Goal: Task Accomplishment & Management: Use online tool/utility

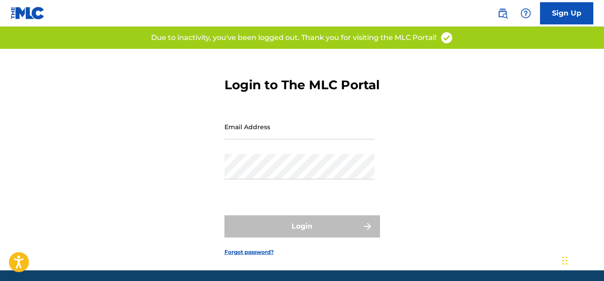
click at [282, 140] on input "Email Address" at bounding box center [300, 126] width 150 height 25
type input "[EMAIL_ADDRESS][DOMAIN_NAME]"
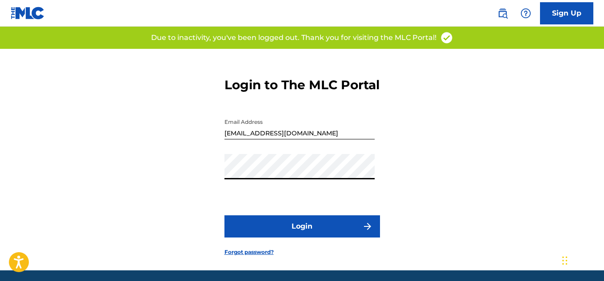
click at [291, 238] on button "Login" at bounding box center [303, 227] width 156 height 22
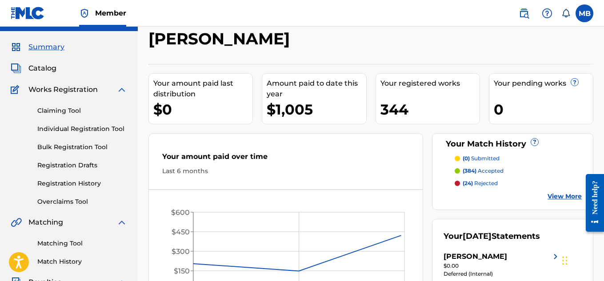
scroll to position [47, 0]
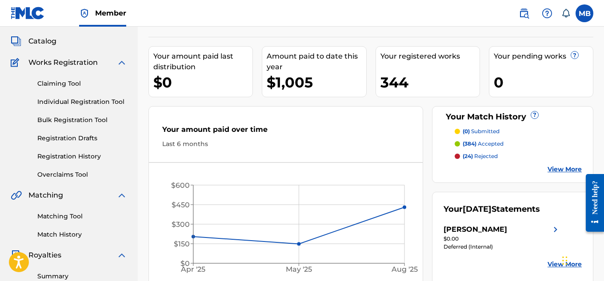
click at [65, 219] on link "Matching Tool" at bounding box center [82, 216] width 90 height 9
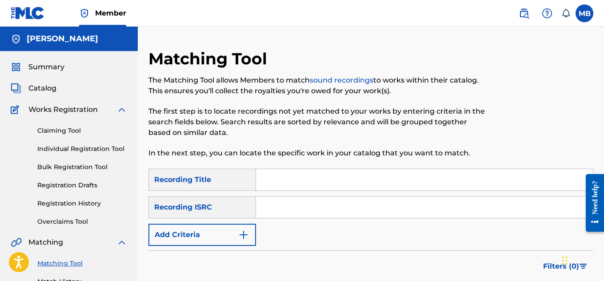
click at [251, 232] on button "Add Criteria" at bounding box center [203, 235] width 108 height 22
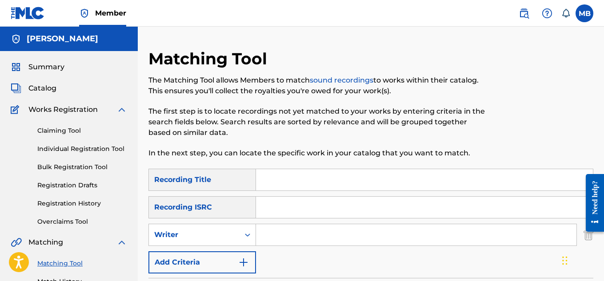
click at [264, 235] on input "Search Form" at bounding box center [416, 235] width 321 height 21
type input "[PERSON_NAME]"
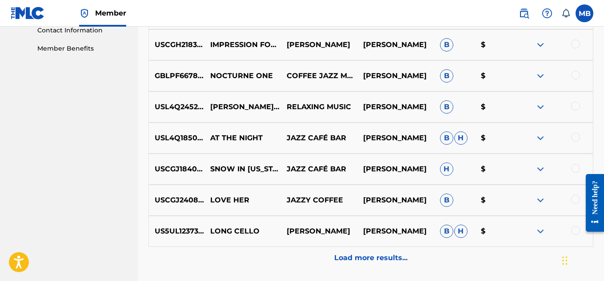
scroll to position [519, 0]
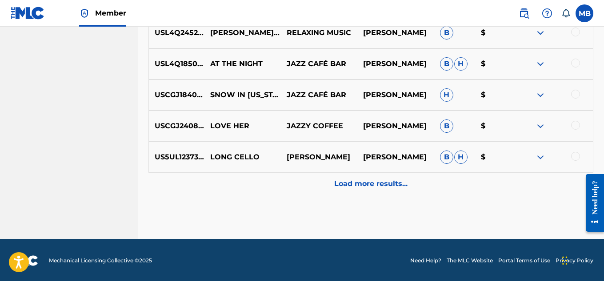
click at [362, 188] on p "Load more results..." at bounding box center [370, 184] width 73 height 11
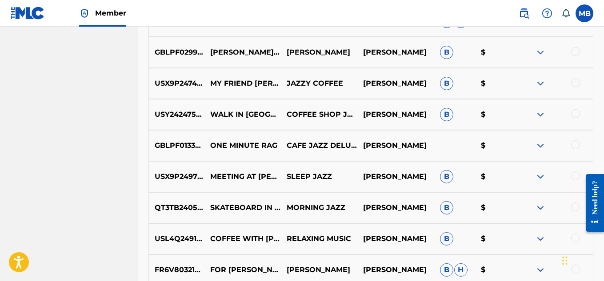
scroll to position [741, 0]
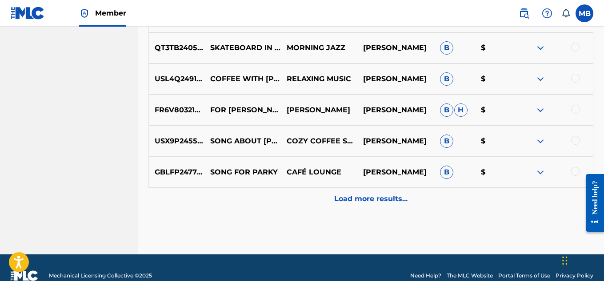
click at [358, 202] on p "Load more results..." at bounding box center [370, 199] width 73 height 11
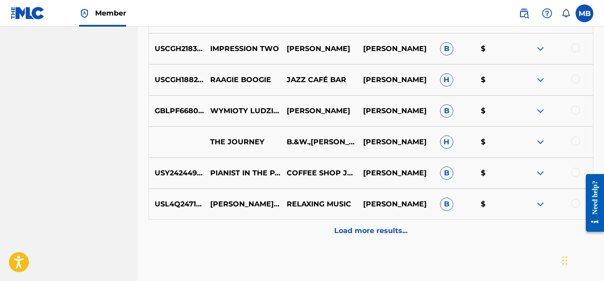
scroll to position [1112, 0]
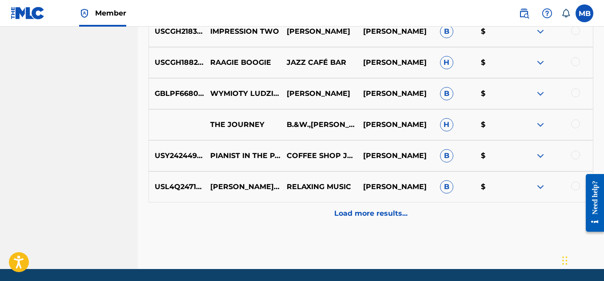
click at [346, 217] on p "Load more results..." at bounding box center [370, 214] width 73 height 11
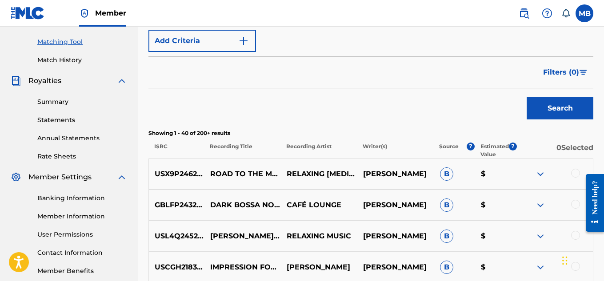
scroll to position [222, 0]
click at [556, 74] on span "Filters ( 0 )" at bounding box center [561, 72] width 36 height 11
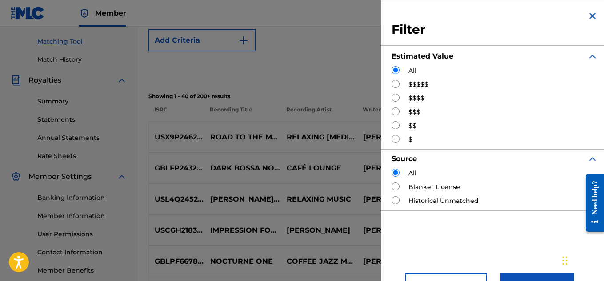
click at [393, 126] on input "Search Form" at bounding box center [396, 125] width 8 height 8
radio input "true"
click at [523, 278] on button "Apply Filters" at bounding box center [537, 285] width 73 height 22
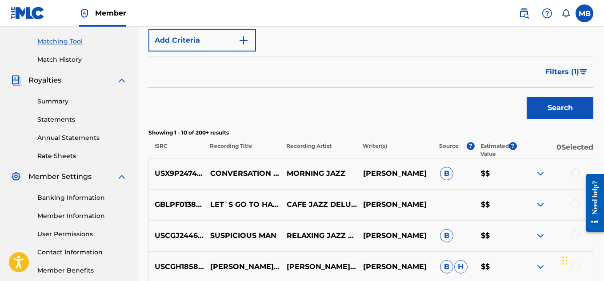
click at [552, 72] on span "Filters ( 1 )" at bounding box center [563, 72] width 34 height 11
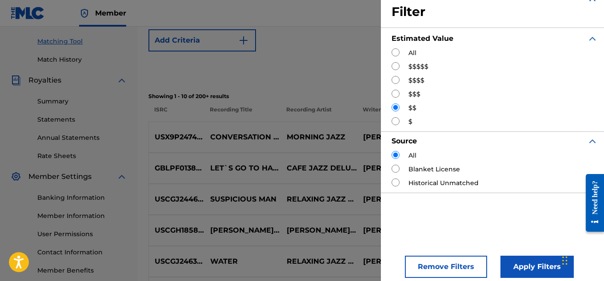
scroll to position [25, 0]
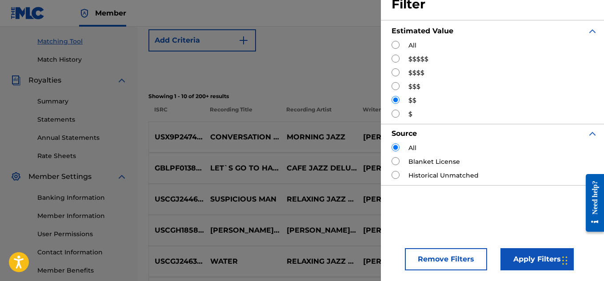
click at [399, 175] on input "Search Form" at bounding box center [396, 175] width 8 height 8
radio input "true"
click at [514, 255] on button "Apply Filters" at bounding box center [537, 260] width 73 height 22
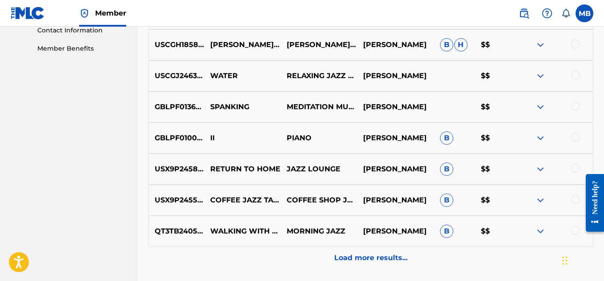
scroll to position [518, 0]
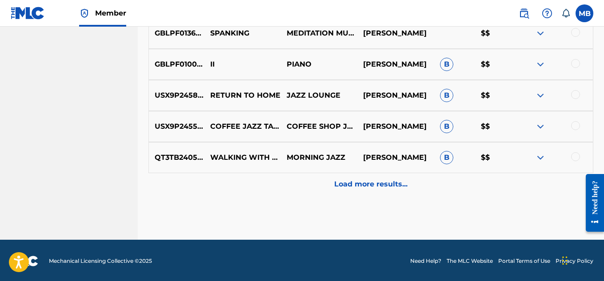
click at [352, 184] on p "Load more results..." at bounding box center [370, 184] width 73 height 11
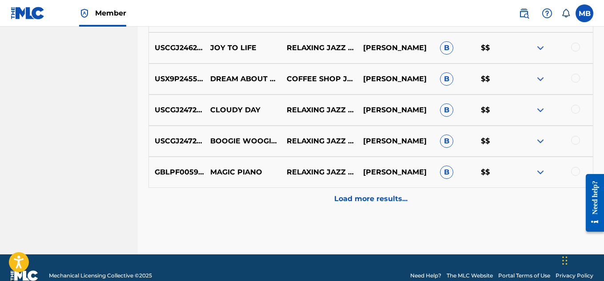
scroll to position [831, 0]
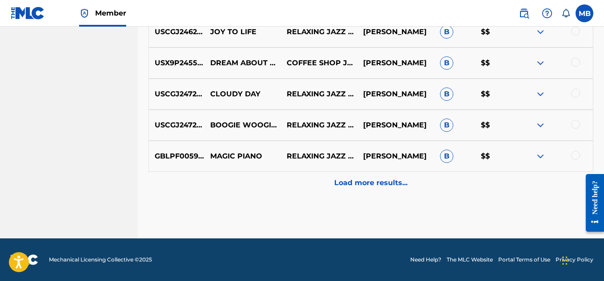
click at [354, 183] on p "Load more results..." at bounding box center [370, 183] width 73 height 11
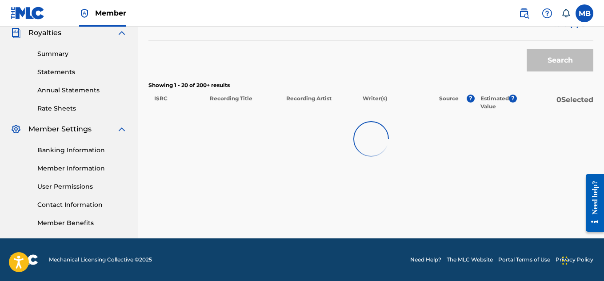
scroll to position [270, 0]
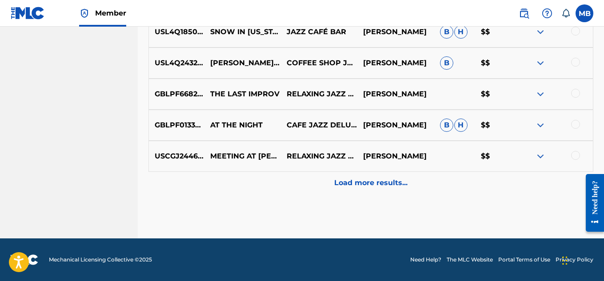
click at [349, 182] on p "Load more results..." at bounding box center [370, 183] width 73 height 11
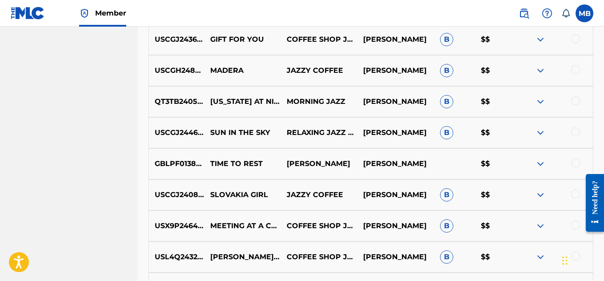
scroll to position [1439, 0]
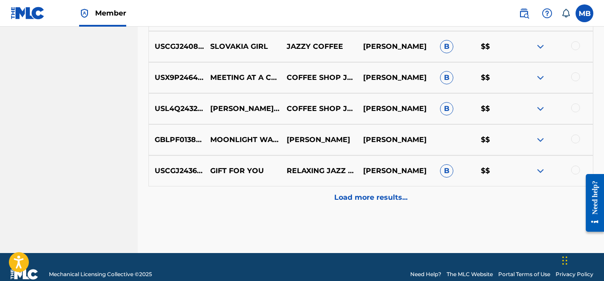
click at [356, 203] on div "Load more results..." at bounding box center [371, 198] width 445 height 22
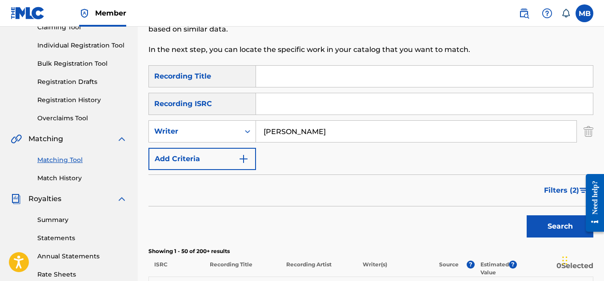
scroll to position [0, 0]
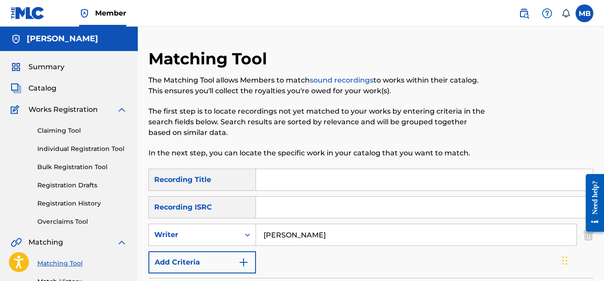
click at [62, 64] on span "Summary" at bounding box center [46, 67] width 36 height 11
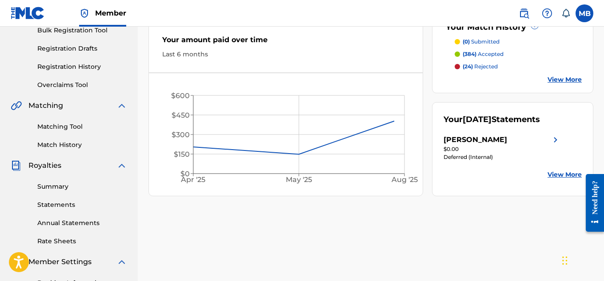
scroll to position [149, 0]
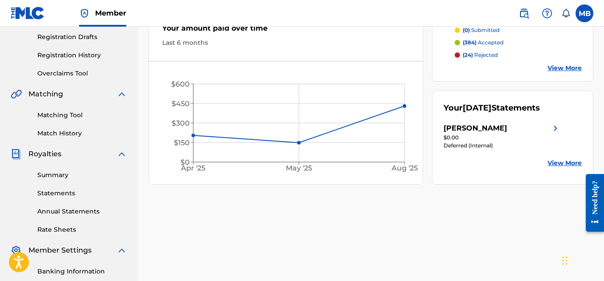
click at [556, 134] on img at bounding box center [556, 128] width 11 height 11
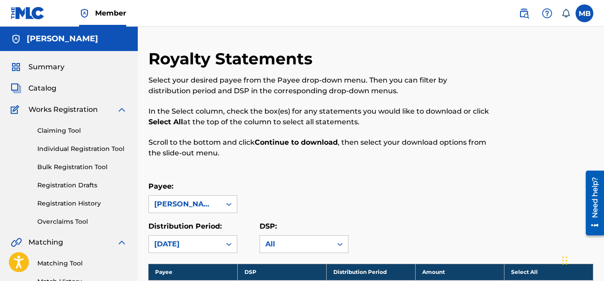
click at [50, 68] on span "Summary" at bounding box center [46, 67] width 36 height 11
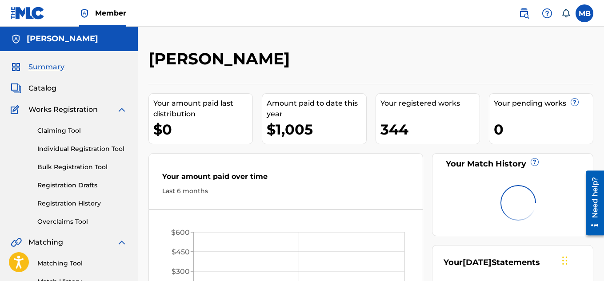
click at [51, 85] on span "Catalog" at bounding box center [42, 88] width 28 height 11
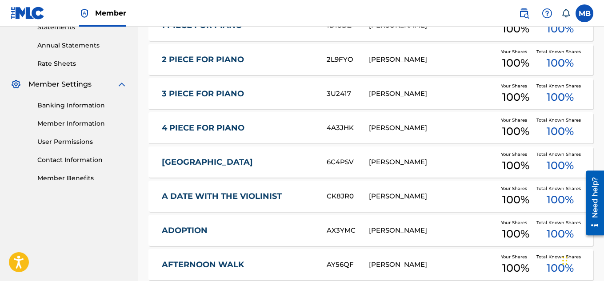
scroll to position [397, 0]
